Goal: Check status: Check status

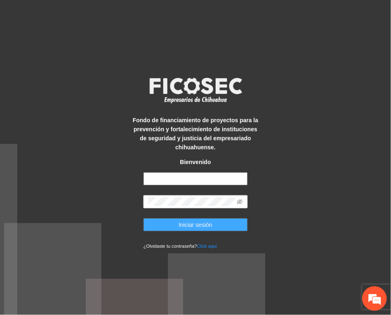
type input "**********"
click at [190, 224] on span "Iniciar sesión" at bounding box center [196, 225] width 34 height 9
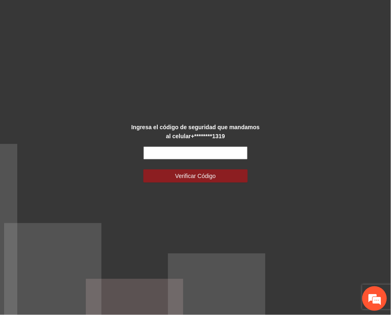
click at [182, 150] on input "text" at bounding box center [195, 153] width 104 height 13
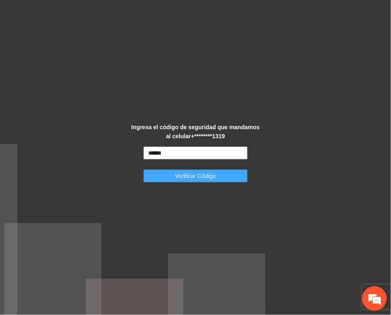
type input "******"
click at [194, 177] on span "Verificar Código" at bounding box center [195, 176] width 41 height 9
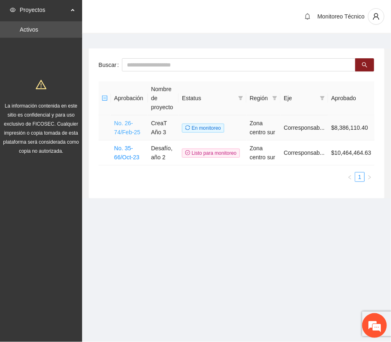
click at [122, 128] on link "No. 26-74/Feb-25" at bounding box center [127, 128] width 26 height 16
click at [124, 131] on link "No. 26-74/Feb-25" at bounding box center [127, 128] width 26 height 16
click at [130, 131] on link "No. 26-74/Feb-25" at bounding box center [127, 128] width 26 height 16
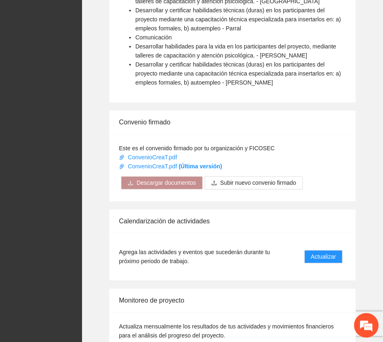
scroll to position [703, 0]
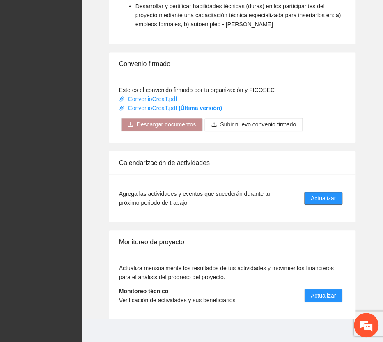
click at [328, 194] on span "Actualizar" at bounding box center [323, 198] width 25 height 9
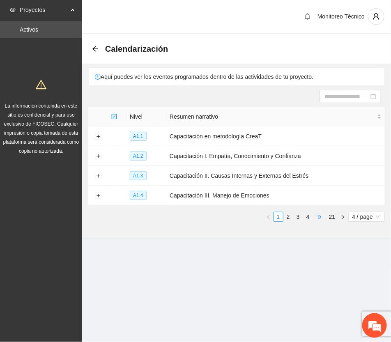
click at [317, 215] on span "•••" at bounding box center [319, 217] width 13 height 10
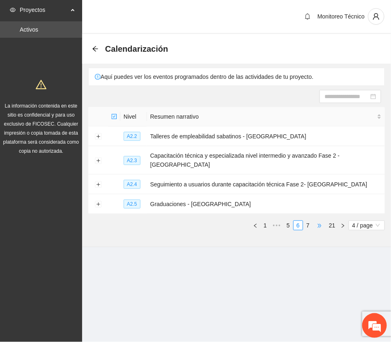
click at [318, 221] on span "•••" at bounding box center [319, 226] width 13 height 10
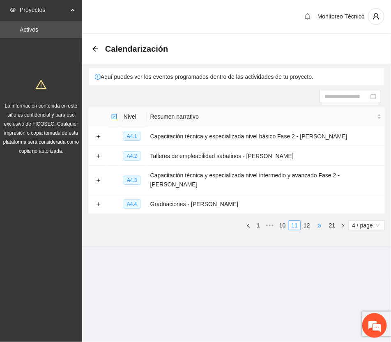
click at [318, 221] on span "•••" at bounding box center [319, 226] width 13 height 10
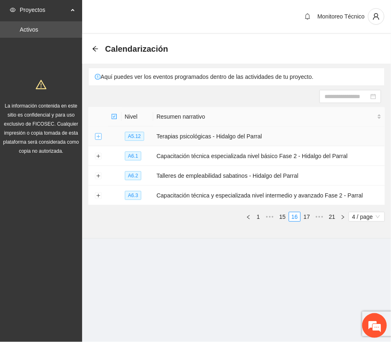
click at [97, 137] on button "Expand row" at bounding box center [98, 136] width 7 height 7
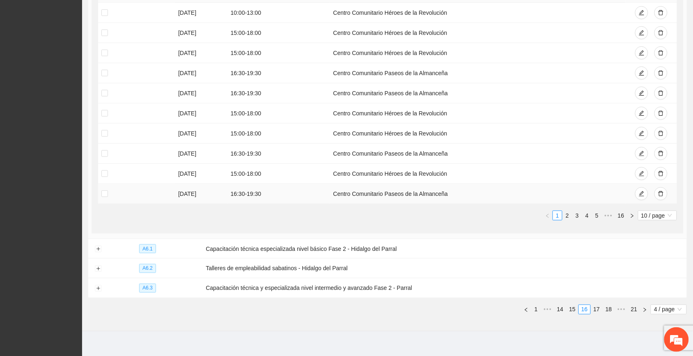
scroll to position [205, 0]
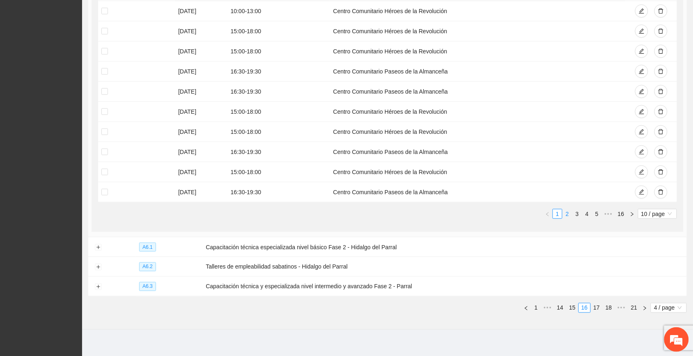
click at [391, 214] on link "2" at bounding box center [567, 213] width 9 height 9
click at [391, 214] on link "3" at bounding box center [577, 213] width 9 height 9
click at [391, 212] on link "2" at bounding box center [567, 213] width 9 height 9
